Goal: Task Accomplishment & Management: Use online tool/utility

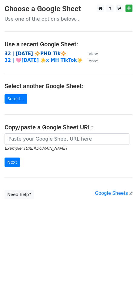
click at [50, 55] on strong "32 | AUG 28 🔆PHD Tik🔆" at bounding box center [36, 53] width 62 height 5
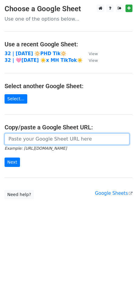
click at [69, 136] on input "url" at bounding box center [67, 138] width 125 height 11
paste input "[URL][DOMAIN_NAME]"
type input "[URL][DOMAIN_NAME]"
click at [5, 157] on input "Next" at bounding box center [12, 161] width 15 height 9
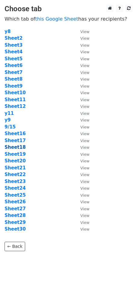
click at [16, 148] on strong "Sheet18" at bounding box center [15, 146] width 21 height 5
click at [15, 147] on strong "Sheet18" at bounding box center [15, 146] width 21 height 5
click at [19, 145] on strong "Sheet18" at bounding box center [15, 146] width 21 height 5
click at [38, 123] on td "9/15" at bounding box center [40, 126] width 70 height 7
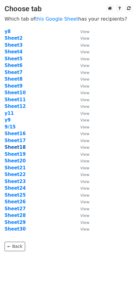
click at [20, 147] on strong "Sheet18" at bounding box center [15, 146] width 21 height 5
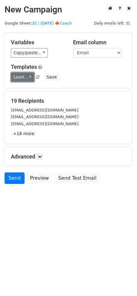
click at [21, 76] on link "Load..." at bounding box center [22, 76] width 23 height 9
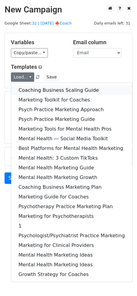
click at [41, 90] on link "Coaching Business Scaling Guide" at bounding box center [71, 90] width 121 height 10
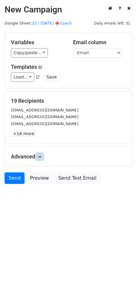
click at [41, 157] on icon at bounding box center [40, 157] width 4 height 4
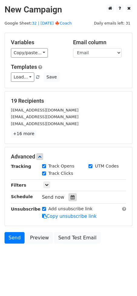
click at [70, 193] on div at bounding box center [72, 197] width 8 height 8
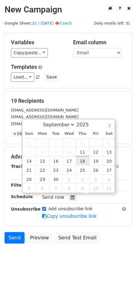
type input "2025-09-18 12:00"
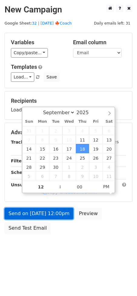
click at [53, 216] on link "Send on Sep 18 at 12:00pm" at bounding box center [39, 212] width 69 height 11
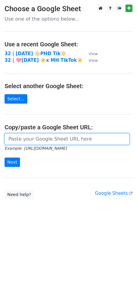
click at [51, 136] on input "url" at bounding box center [67, 138] width 125 height 11
paste input "https://docs.google.com/spreadsheets/d/1F1oZEv3Sb-7rMLYDr15lp3nlkXfFBI8nVzhc0zN…"
type input "https://docs.google.com/spreadsheets/d/1F1oZEv3Sb-7rMLYDr15lp3nlkXfFBI8nVzhc0zN…"
click at [5, 157] on input "Next" at bounding box center [12, 161] width 15 height 9
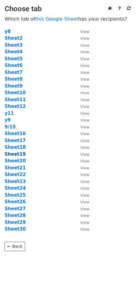
click at [15, 153] on strong "Sheet19" at bounding box center [15, 153] width 21 height 5
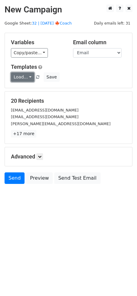
drag, startPoint x: 22, startPoint y: 77, endPoint x: 25, endPoint y: 79, distance: 3.9
click at [22, 77] on link "Load..." at bounding box center [22, 76] width 23 height 9
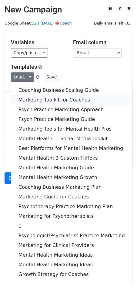
click at [49, 95] on link "Marketing Toolkit for Coaches" at bounding box center [71, 100] width 121 height 10
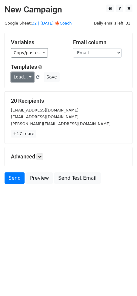
click at [22, 79] on link "Load..." at bounding box center [22, 76] width 23 height 9
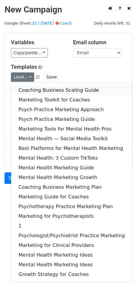
click at [34, 87] on link "Coaching Business Scaling Guide" at bounding box center [71, 90] width 121 height 10
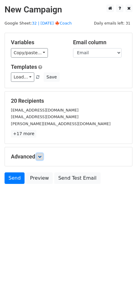
click at [41, 157] on icon at bounding box center [40, 157] width 4 height 4
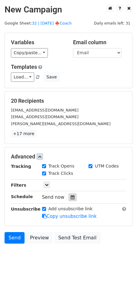
click at [70, 197] on icon at bounding box center [72, 197] width 4 height 4
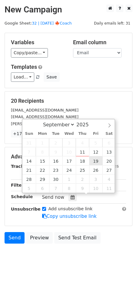
type input "[DATE] 12:00"
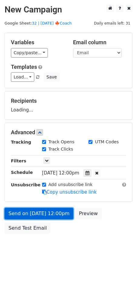
click at [65, 208] on link "Send on [DATE] 12:00pm" at bounding box center [39, 212] width 69 height 11
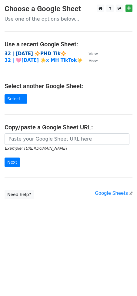
click at [42, 52] on strong "32 | AUG 28 🔆PHD Tik🔆" at bounding box center [36, 53] width 62 height 5
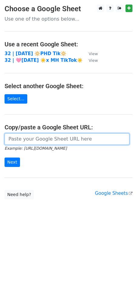
click at [53, 136] on input "url" at bounding box center [67, 138] width 125 height 11
paste input "https://docs.google.com/spreadsheets/d/1F1oZEv3Sb-7rMLYDr15lp3nlkXfFBI8nVzhc0zN…"
type input "https://docs.google.com/spreadsheets/d/1F1oZEv3Sb-7rMLYDr15lp3nlkXfFBI8nVzhc0zN…"
click at [5, 157] on input "Next" at bounding box center [12, 161] width 15 height 9
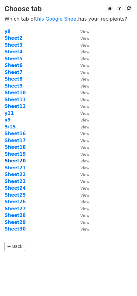
click at [18, 159] on strong "Sheet20" at bounding box center [15, 160] width 21 height 5
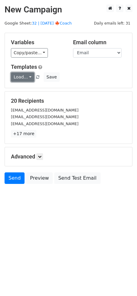
click at [20, 77] on link "Load..." at bounding box center [22, 76] width 23 height 9
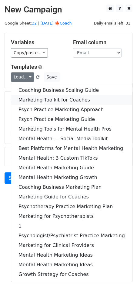
click at [23, 96] on link "Marketing Toolkit for Coaches" at bounding box center [71, 100] width 121 height 10
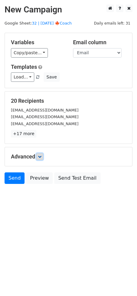
click at [41, 155] on icon at bounding box center [40, 157] width 4 height 4
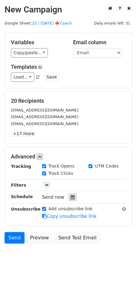
click at [72, 196] on div at bounding box center [72, 197] width 8 height 8
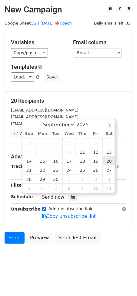
type input "[DATE] 12:00"
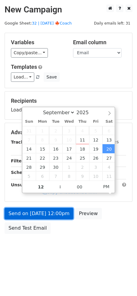
click at [45, 216] on link "Send on [DATE] 12:00pm" at bounding box center [39, 212] width 69 height 11
